Goal: Book appointment/travel/reservation

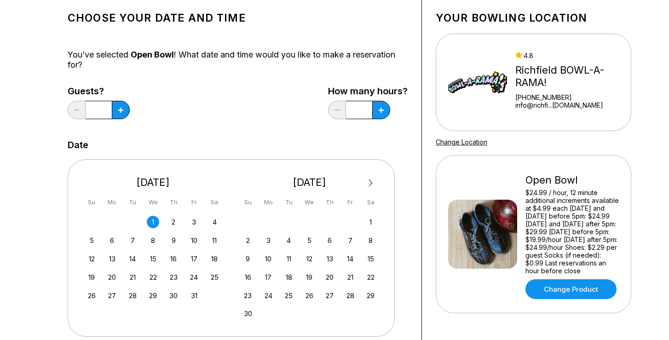
scroll to position [52, 0]
click at [192, 220] on div "3" at bounding box center [194, 221] width 12 height 12
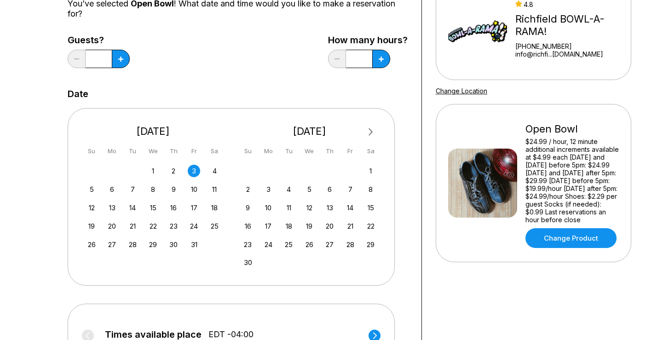
scroll to position [102, 0]
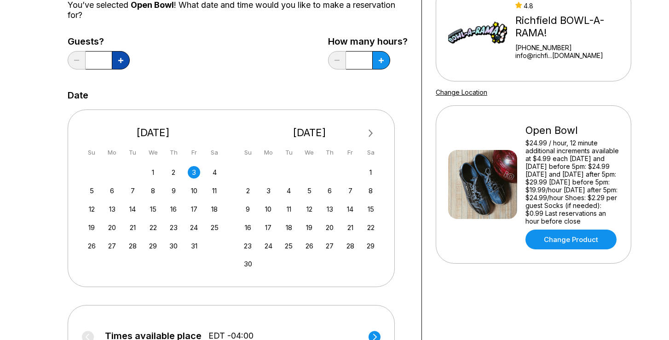
click at [121, 62] on icon at bounding box center [120, 60] width 5 height 5
type input "*"
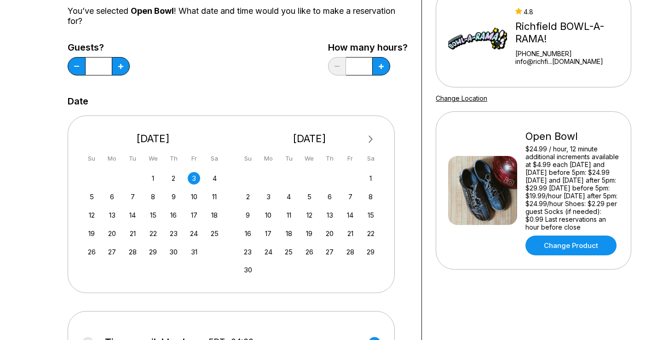
scroll to position [95, 0]
click at [378, 69] on button at bounding box center [381, 66] width 18 height 18
type input "***"
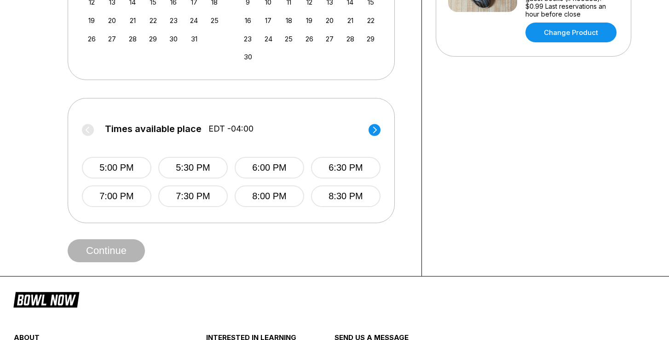
scroll to position [309, 0]
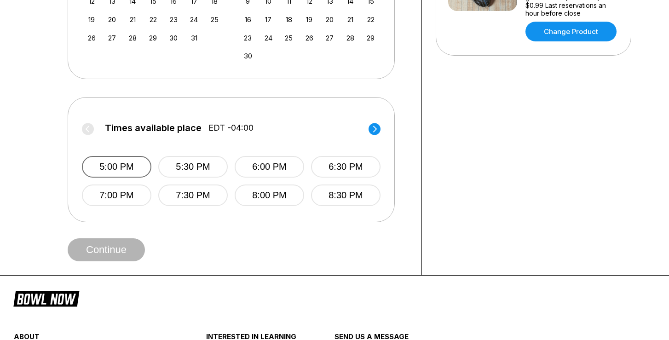
click at [127, 167] on button "5:00 PM" at bounding box center [116, 167] width 69 height 22
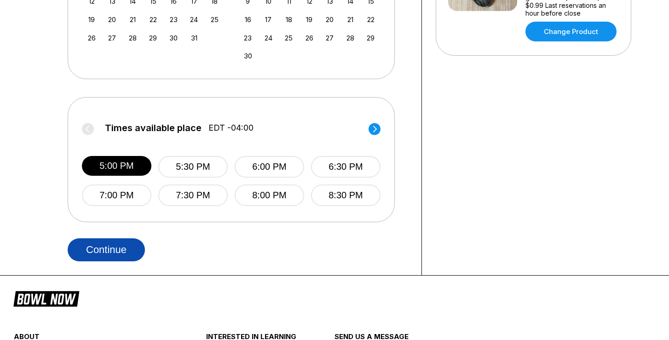
click at [115, 247] on button "Continue" at bounding box center [106, 249] width 77 height 23
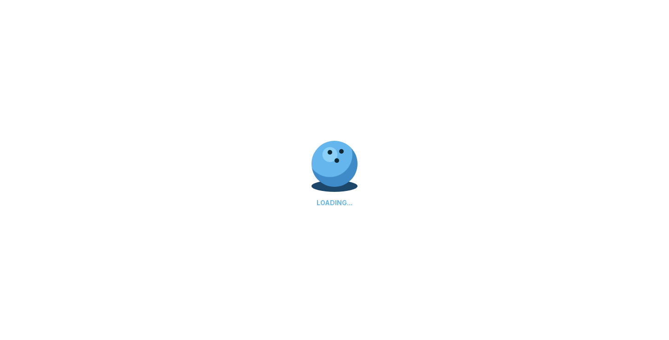
select select "**"
